Goal: Task Accomplishment & Management: Use online tool/utility

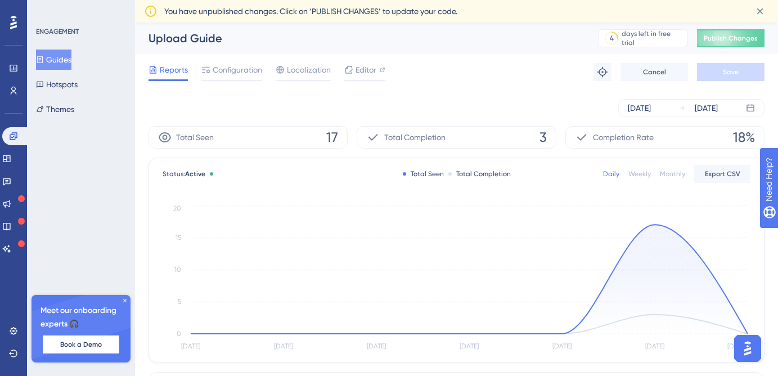
click at [61, 64] on button "Guides" at bounding box center [53, 60] width 35 height 20
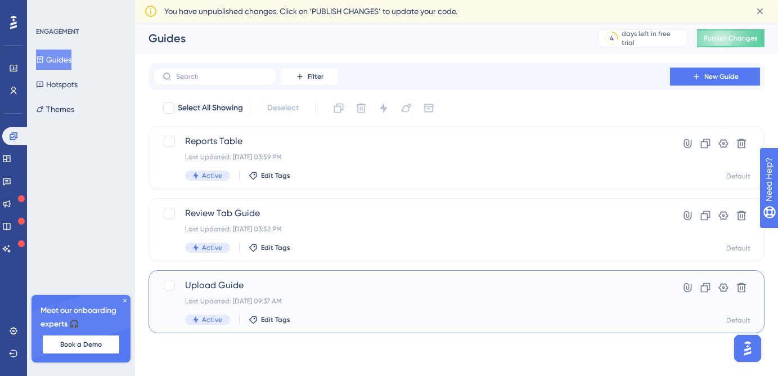
click at [371, 299] on div "Last Updated: Aug 14 2025, 09:37 AM" at bounding box center [411, 301] width 453 height 9
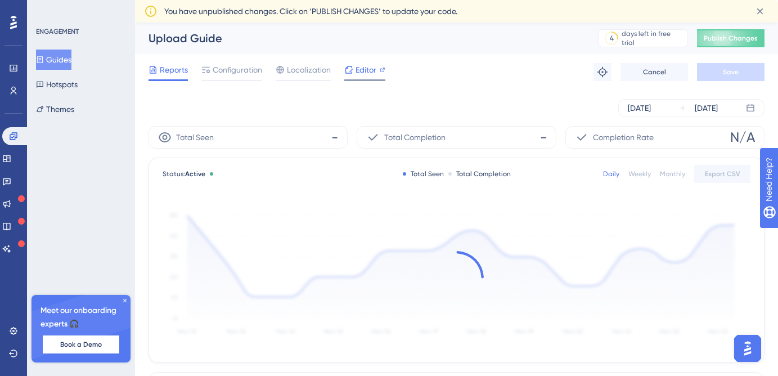
click at [361, 68] on span "Editor" at bounding box center [366, 70] width 21 height 14
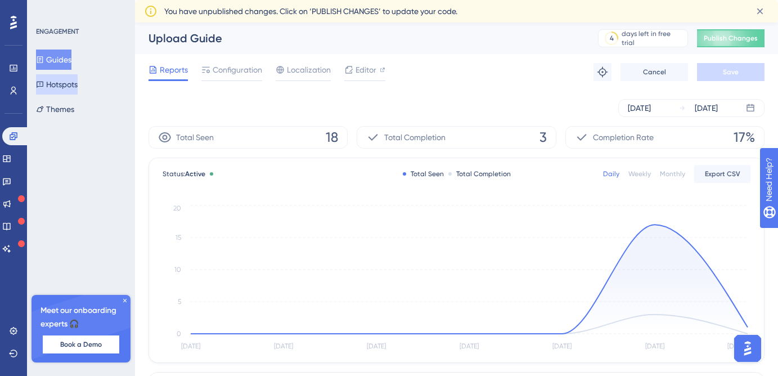
click at [78, 82] on button "Hotspots" at bounding box center [57, 84] width 42 height 20
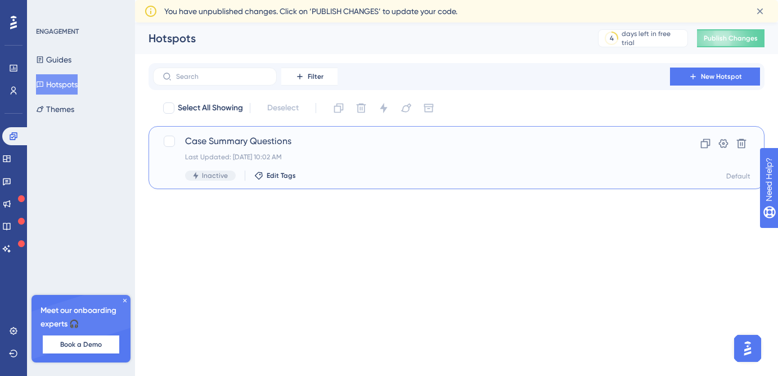
click at [312, 147] on span "Case Summary Questions" at bounding box center [411, 141] width 453 height 14
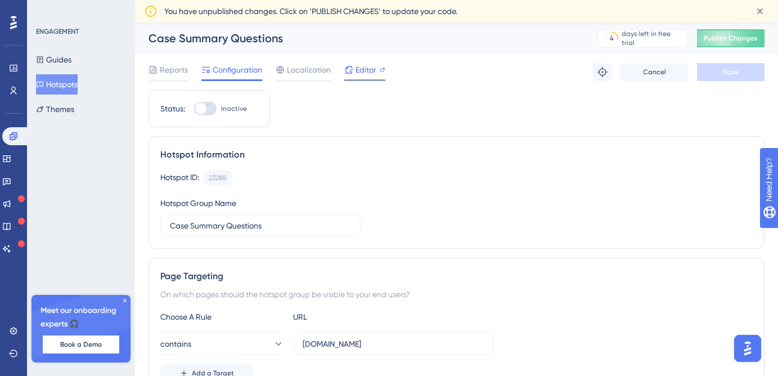
click at [369, 68] on span "Editor" at bounding box center [366, 70] width 21 height 14
click at [16, 139] on icon at bounding box center [13, 136] width 9 height 9
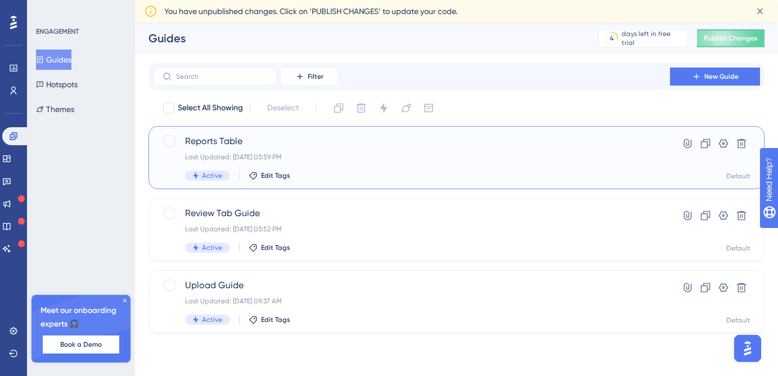
click at [333, 154] on div "Last Updated: Aug 05 2025, 03:59 PM" at bounding box center [411, 156] width 453 height 9
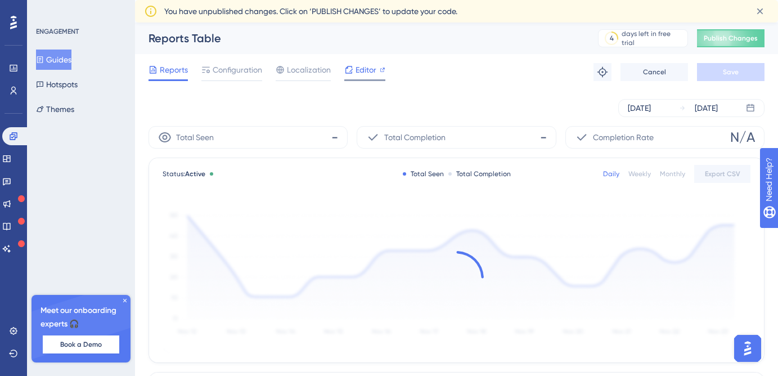
click at [359, 75] on span "Editor" at bounding box center [366, 70] width 21 height 14
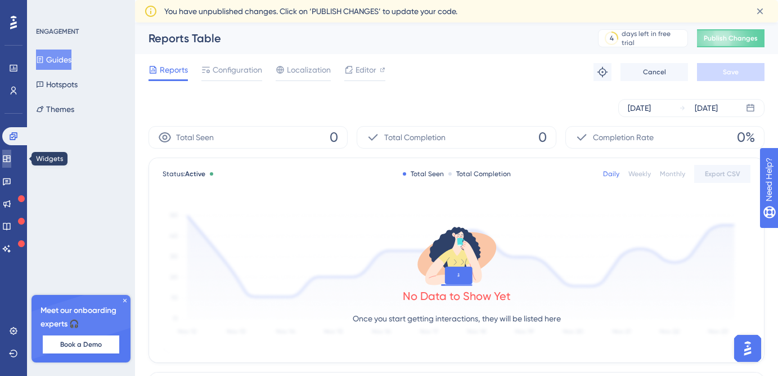
click at [11, 159] on link at bounding box center [6, 159] width 9 height 18
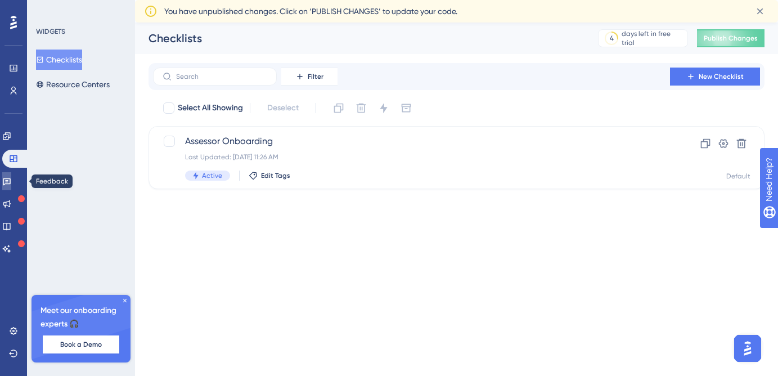
click at [11, 179] on icon at bounding box center [6, 181] width 9 height 9
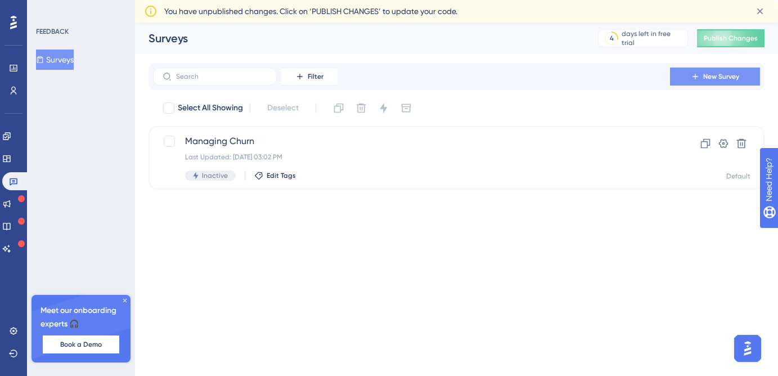
click at [700, 70] on button "New Survey" at bounding box center [715, 77] width 90 height 18
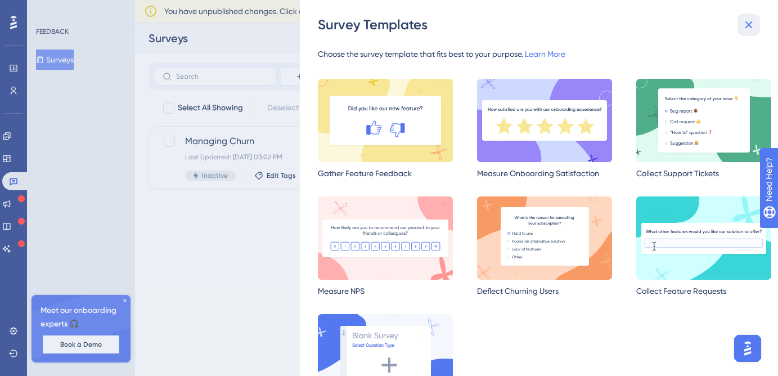
click at [750, 19] on icon at bounding box center [749, 25] width 14 height 14
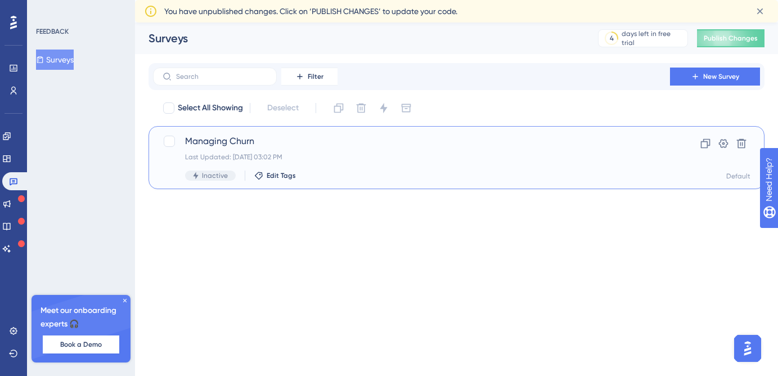
click at [406, 145] on span "Managing Churn" at bounding box center [411, 141] width 453 height 14
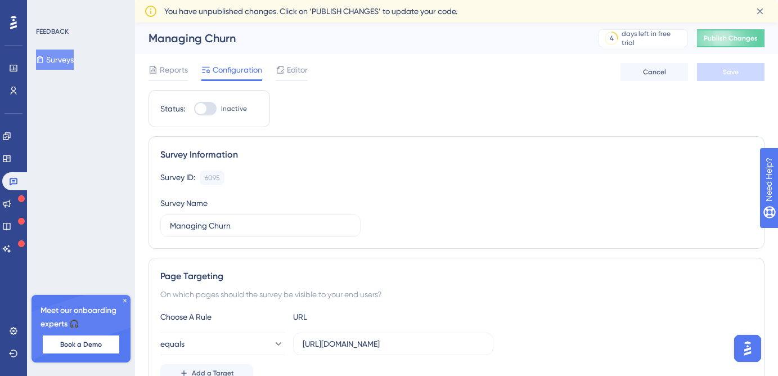
click at [68, 65] on button "Surveys" at bounding box center [55, 60] width 38 height 20
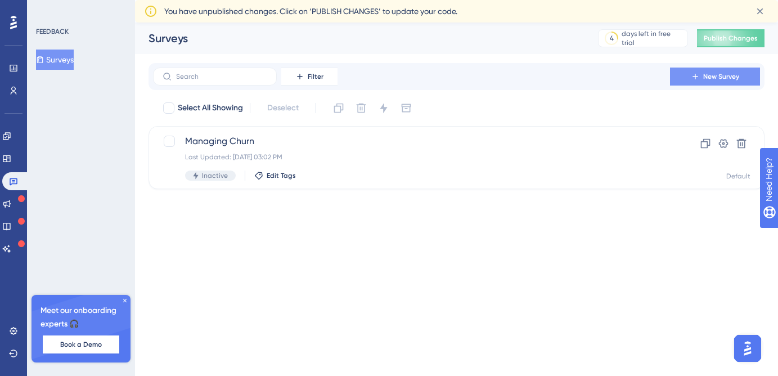
click at [719, 79] on span "New Survey" at bounding box center [721, 76] width 36 height 9
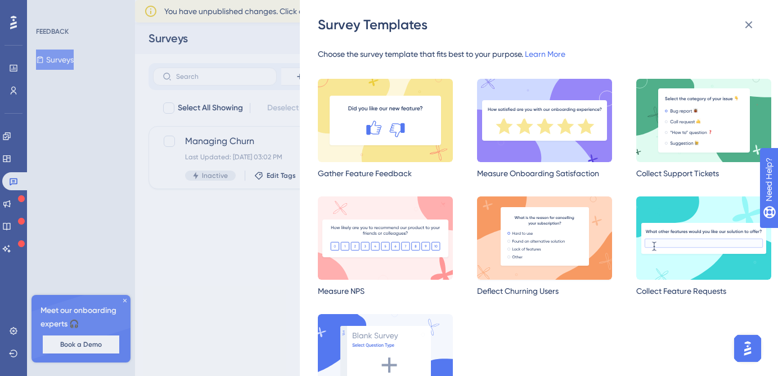
scroll to position [56, 0]
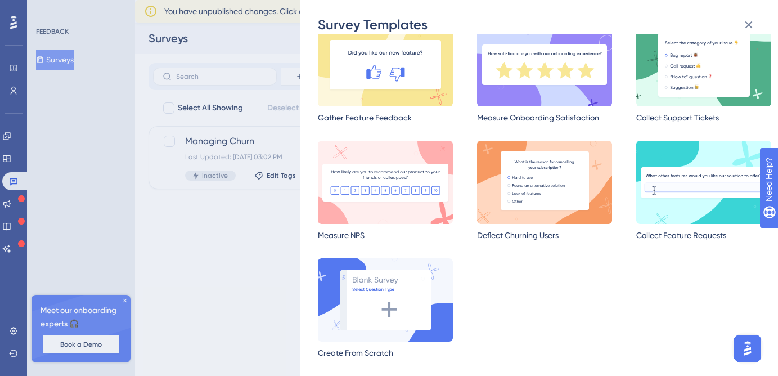
click at [10, 154] on div "Survey Templates Choose the survey template that fits best to your purpose. Lea…" at bounding box center [389, 188] width 778 height 376
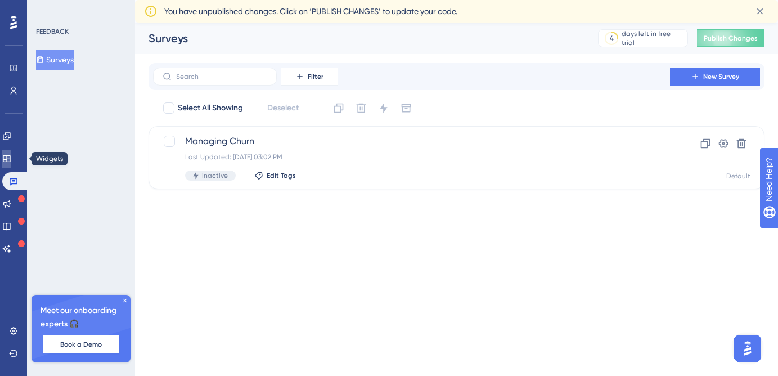
click at [11, 162] on icon at bounding box center [6, 158] width 9 height 9
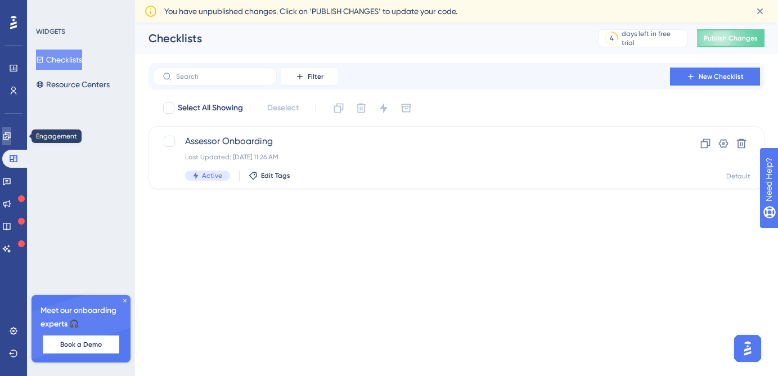
click at [11, 143] on link at bounding box center [6, 136] width 9 height 18
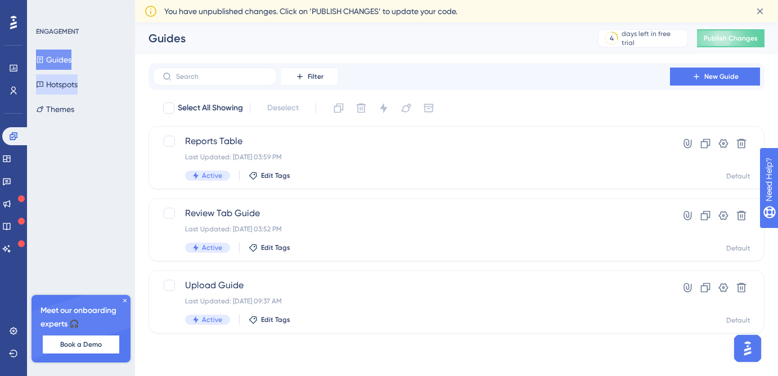
click at [78, 79] on button "Hotspots" at bounding box center [57, 84] width 42 height 20
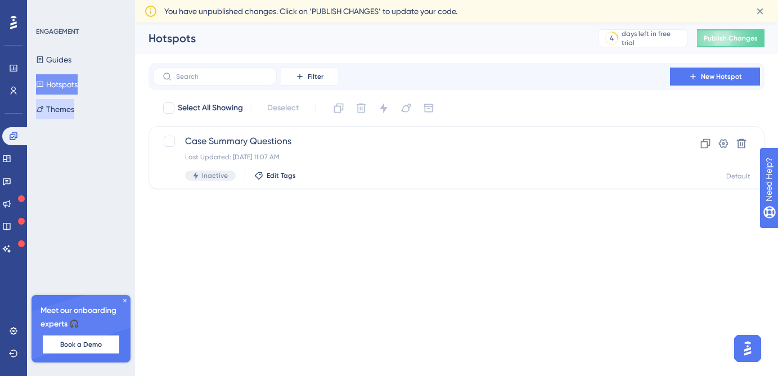
click at [70, 119] on button "Themes" at bounding box center [55, 109] width 38 height 20
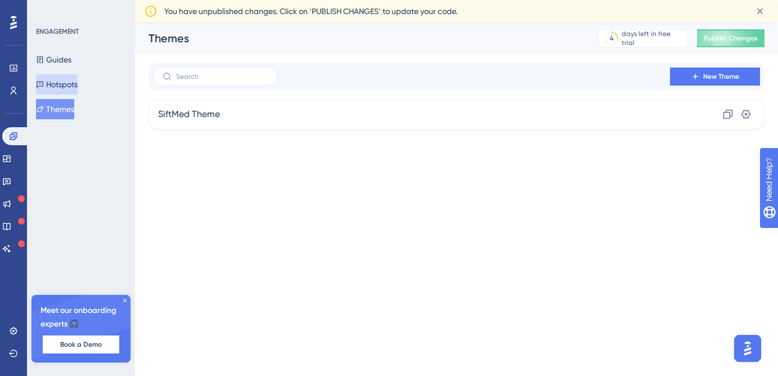
click at [78, 81] on button "Hotspots" at bounding box center [57, 84] width 42 height 20
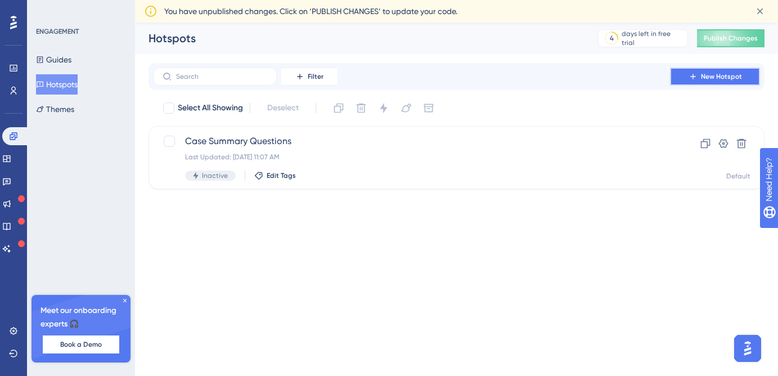
click at [729, 78] on span "New Hotspot" at bounding box center [721, 76] width 41 height 9
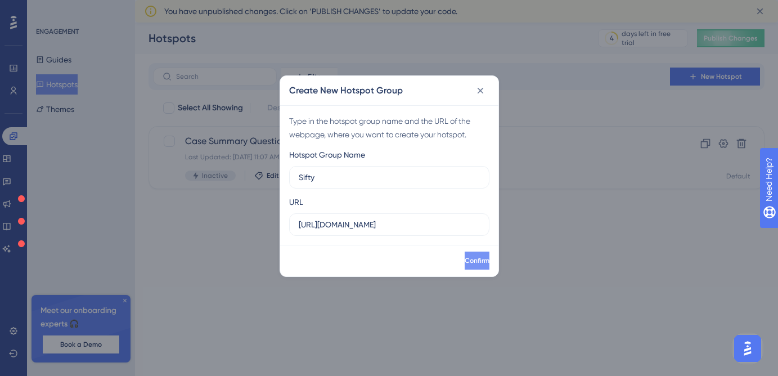
type input "Sifty"
click at [464, 262] on span "Confirm" at bounding box center [476, 260] width 25 height 9
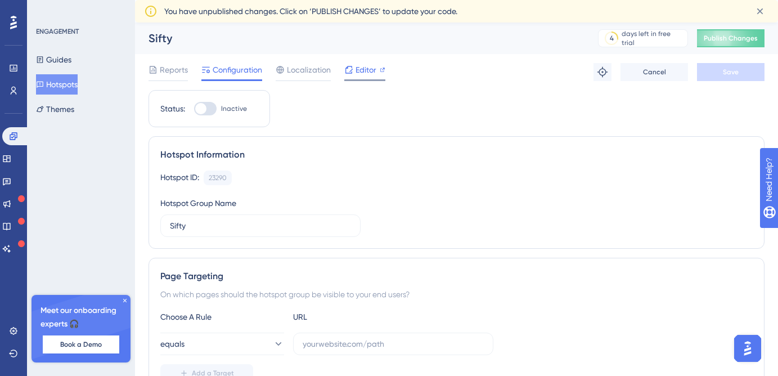
click at [357, 70] on span "Editor" at bounding box center [366, 70] width 21 height 14
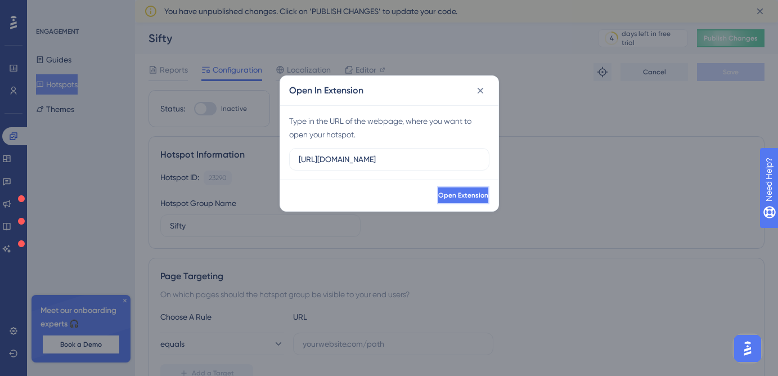
click at [451, 199] on span "Open Extension" at bounding box center [463, 195] width 50 height 9
click at [477, 90] on icon at bounding box center [480, 90] width 11 height 11
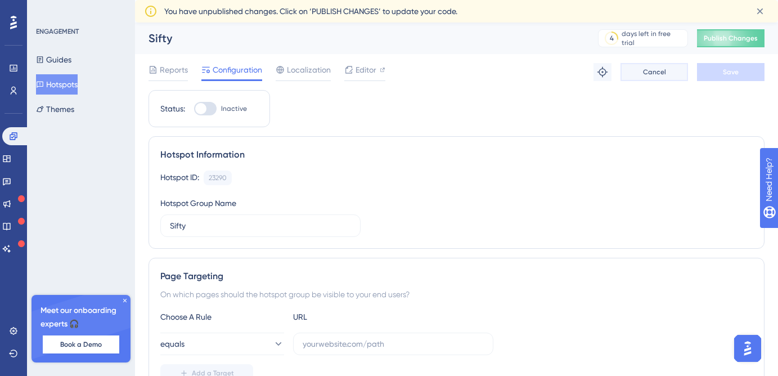
click at [649, 69] on span "Cancel" at bounding box center [654, 72] width 23 height 9
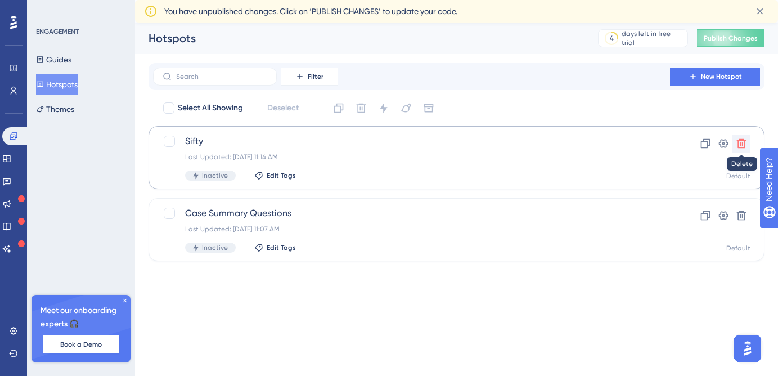
click at [742, 146] on icon at bounding box center [741, 143] width 11 height 11
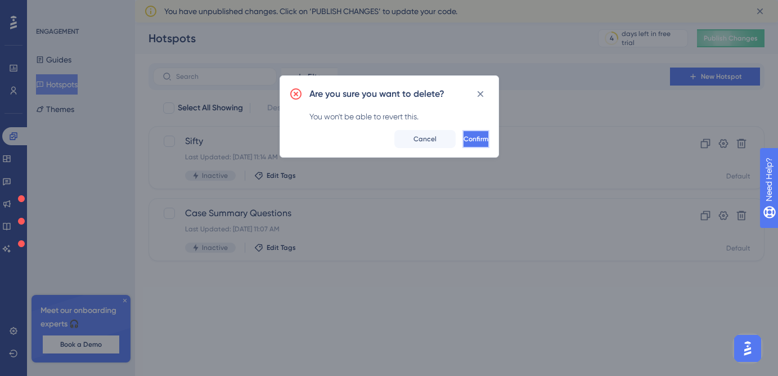
click at [464, 134] on span "Confirm" at bounding box center [476, 138] width 25 height 9
